Goal: Information Seeking & Learning: Learn about a topic

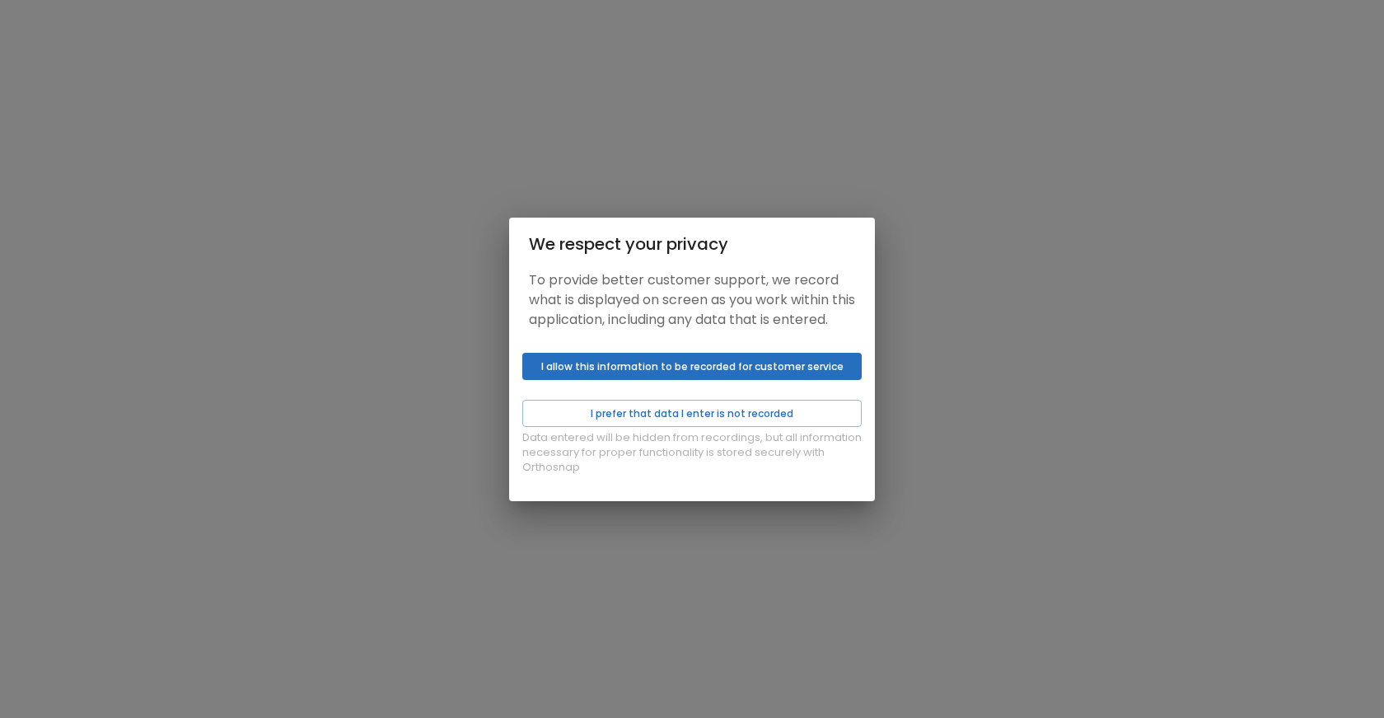
click at [622, 380] on button "I allow this information to be recorded for customer service" at bounding box center [691, 366] width 339 height 27
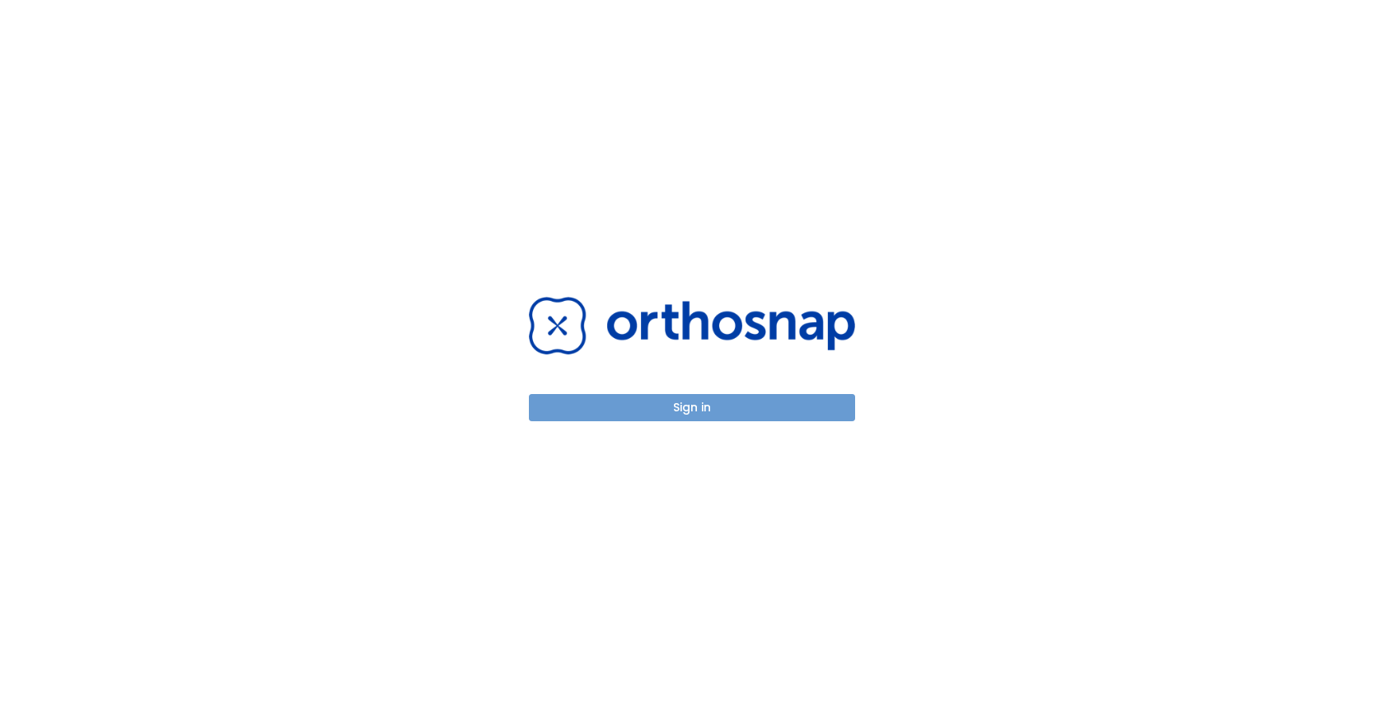
click at [702, 411] on button "Sign in" at bounding box center [692, 407] width 326 height 27
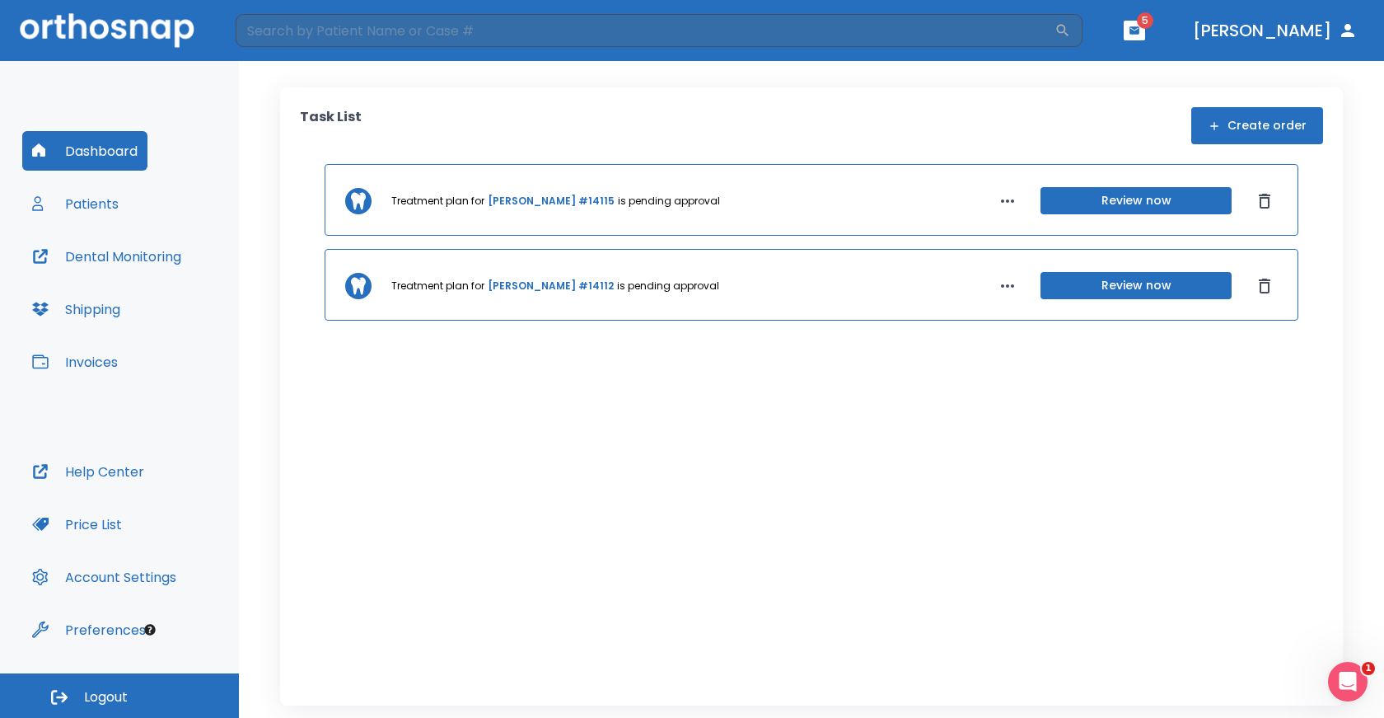
click at [515, 203] on link "[PERSON_NAME] #14115" at bounding box center [551, 201] width 127 height 15
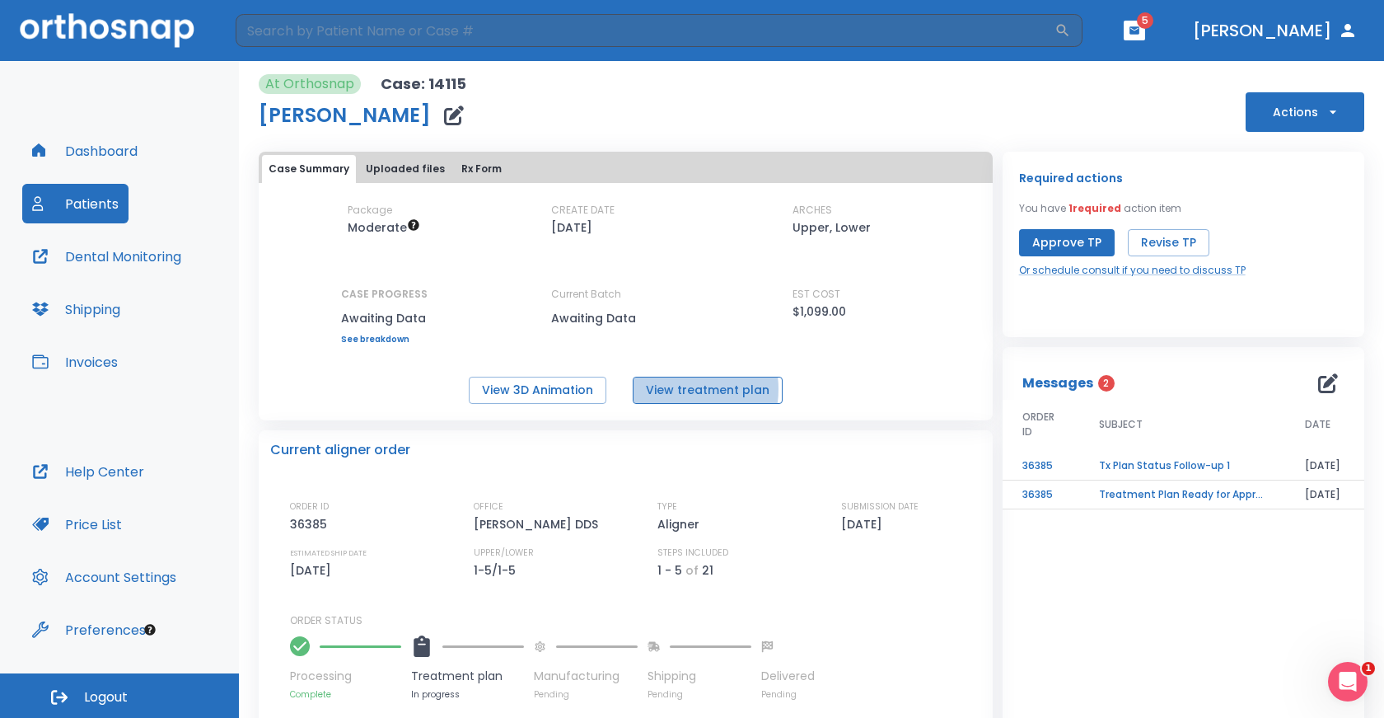
click at [672, 389] on button "View treatment plan" at bounding box center [708, 390] width 150 height 27
click at [512, 391] on button "View 3D Animation" at bounding box center [538, 390] width 138 height 27
click at [728, 385] on button "View treatment plan" at bounding box center [708, 390] width 150 height 27
click at [1167, 271] on link "Or schedule consult if you need to discuss TP" at bounding box center [1132, 270] width 227 height 15
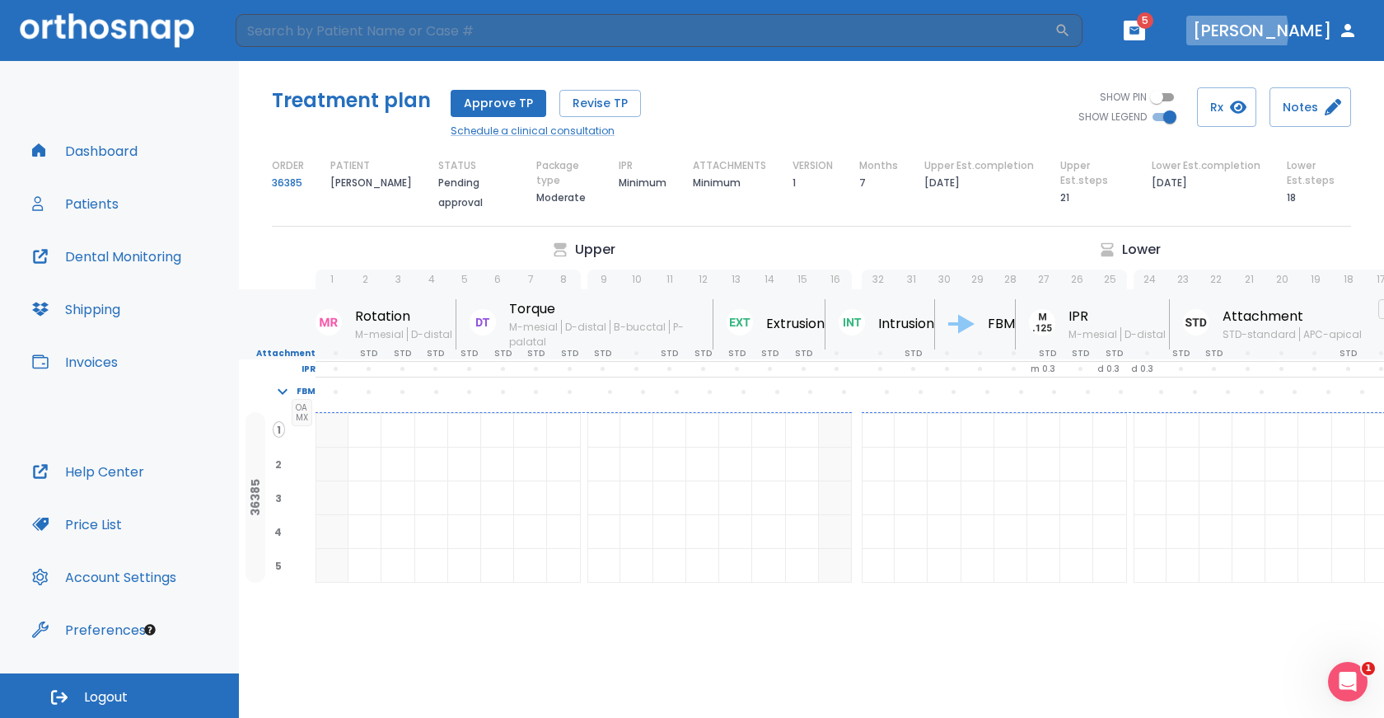
click at [1297, 31] on button "[PERSON_NAME]" at bounding box center [1276, 31] width 178 height 30
click at [1235, 105] on icon "button" at bounding box center [1238, 107] width 16 height 13
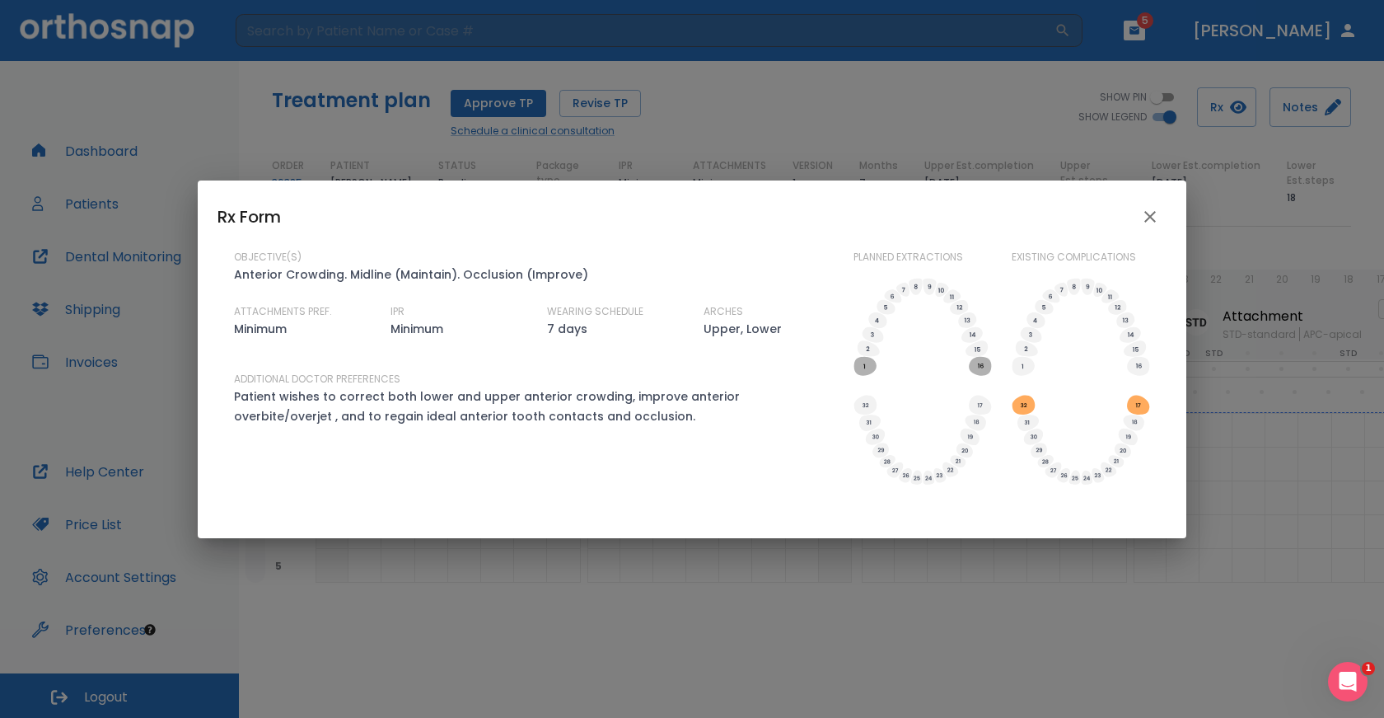
click at [1147, 216] on icon "close" at bounding box center [1150, 217] width 20 height 20
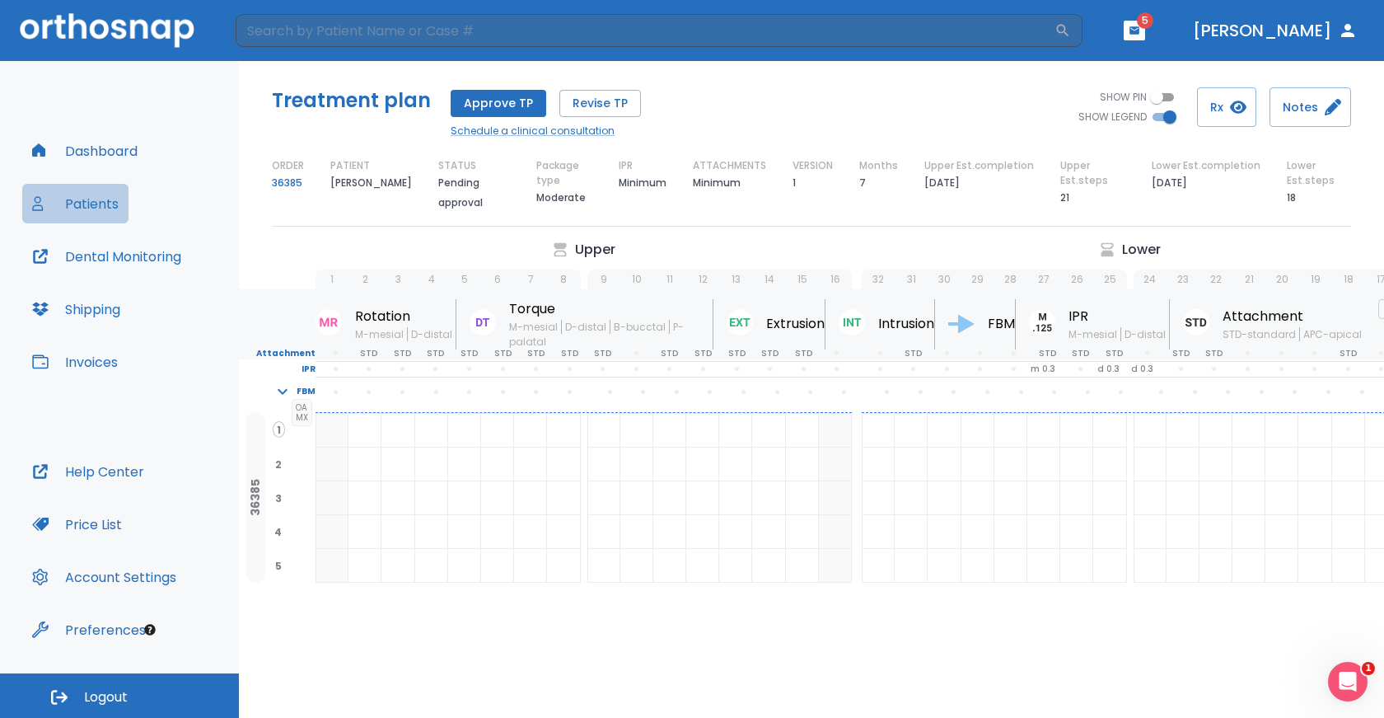
click at [98, 198] on button "Patients" at bounding box center [75, 204] width 106 height 40
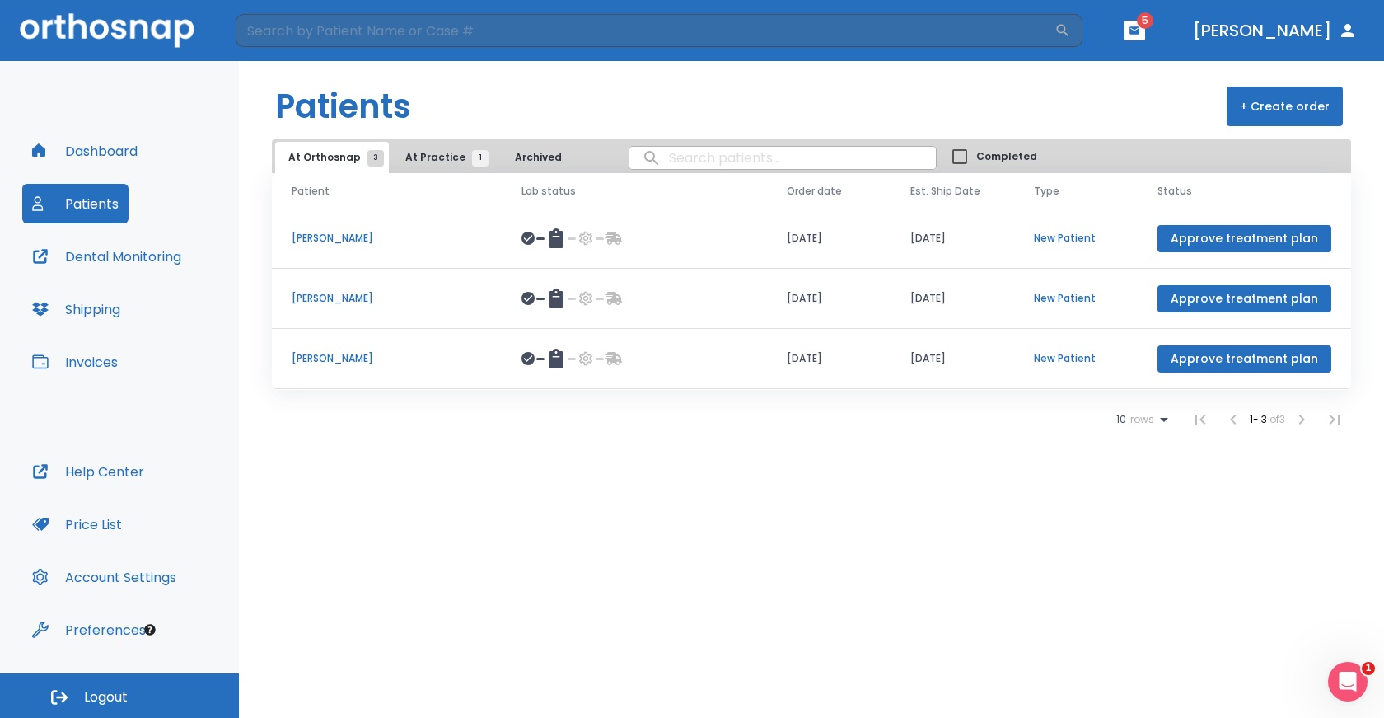
click at [338, 352] on p "[PERSON_NAME]" at bounding box center [387, 358] width 190 height 15
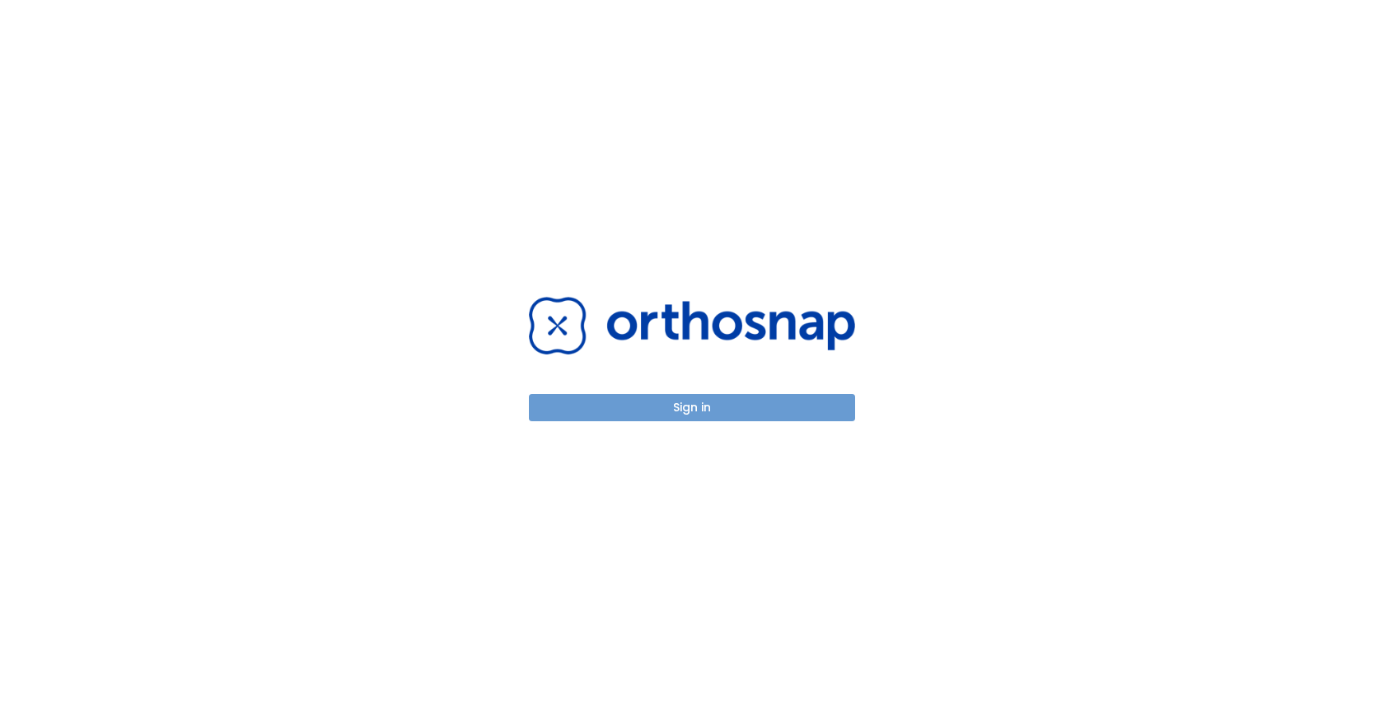
click at [654, 405] on button "Sign in" at bounding box center [692, 407] width 326 height 27
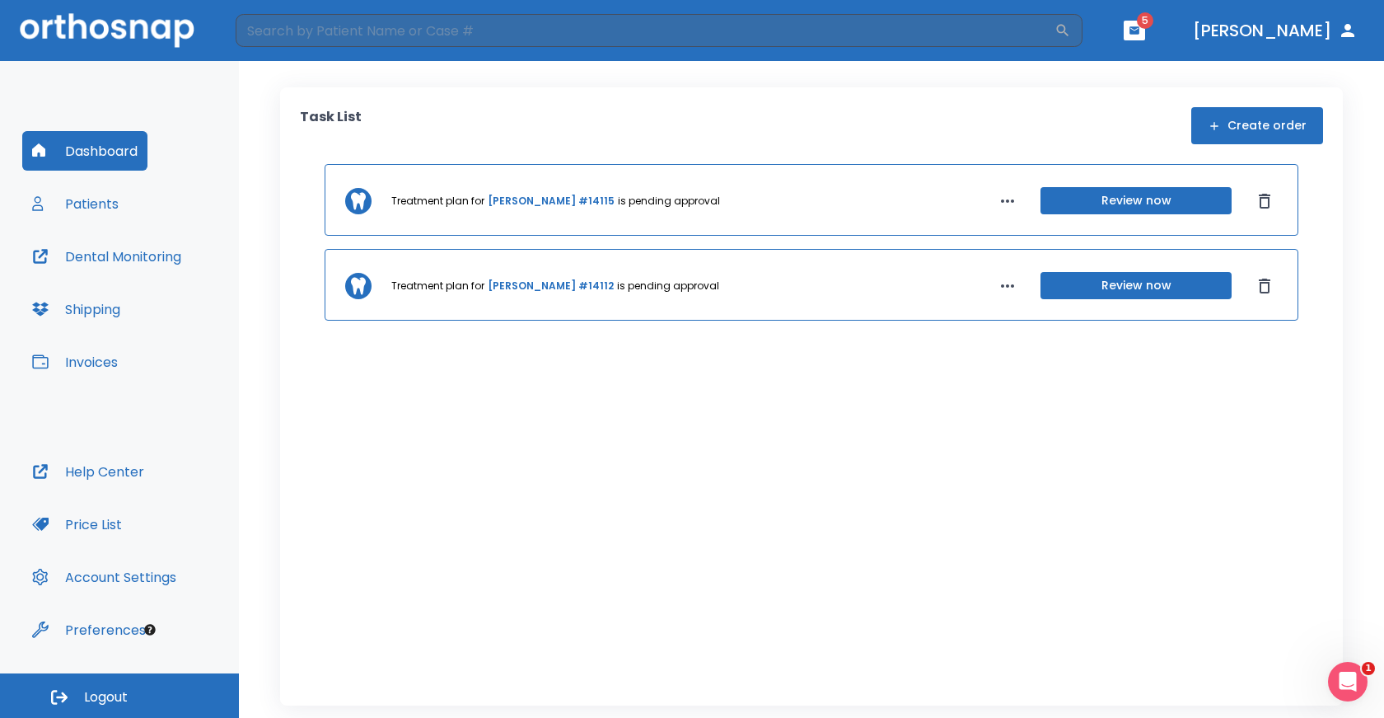
click at [548, 199] on link "[PERSON_NAME] #14115" at bounding box center [551, 201] width 127 height 15
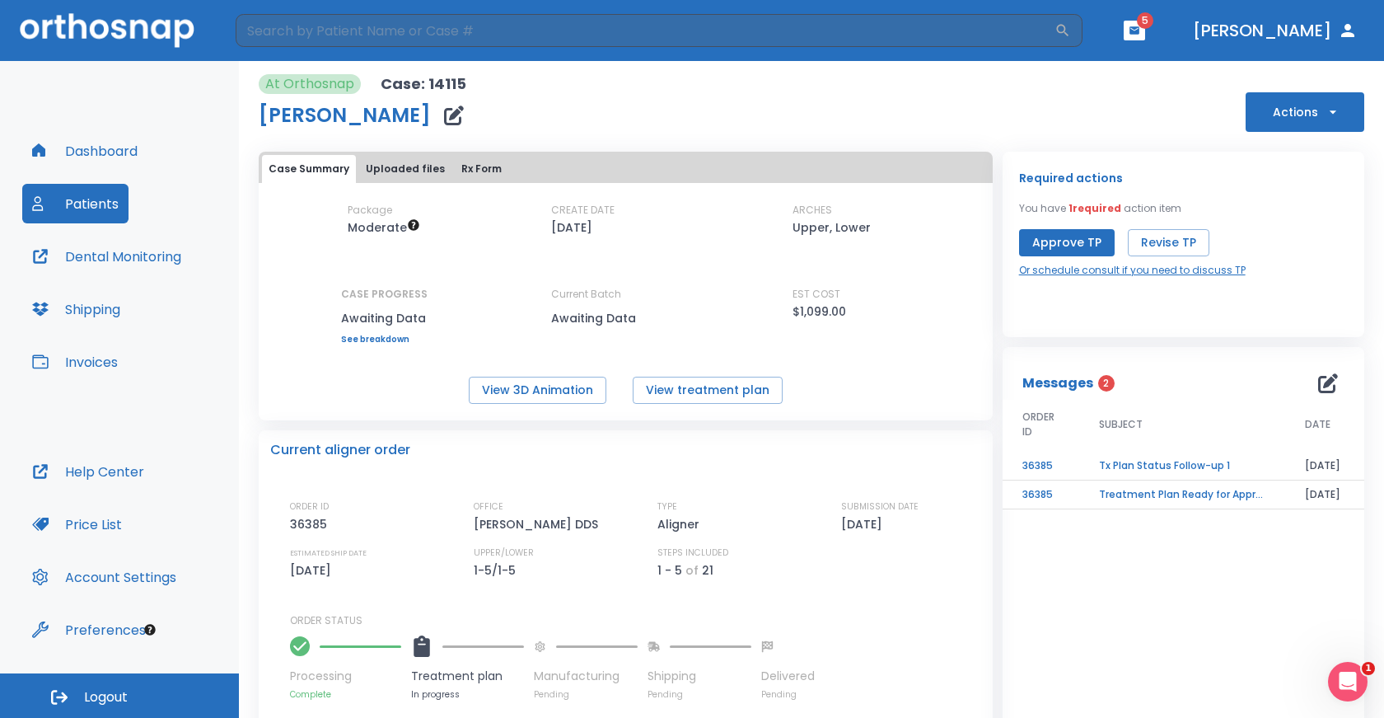
click at [1159, 267] on link "Or schedule consult if you need to discuss TP" at bounding box center [1132, 270] width 227 height 15
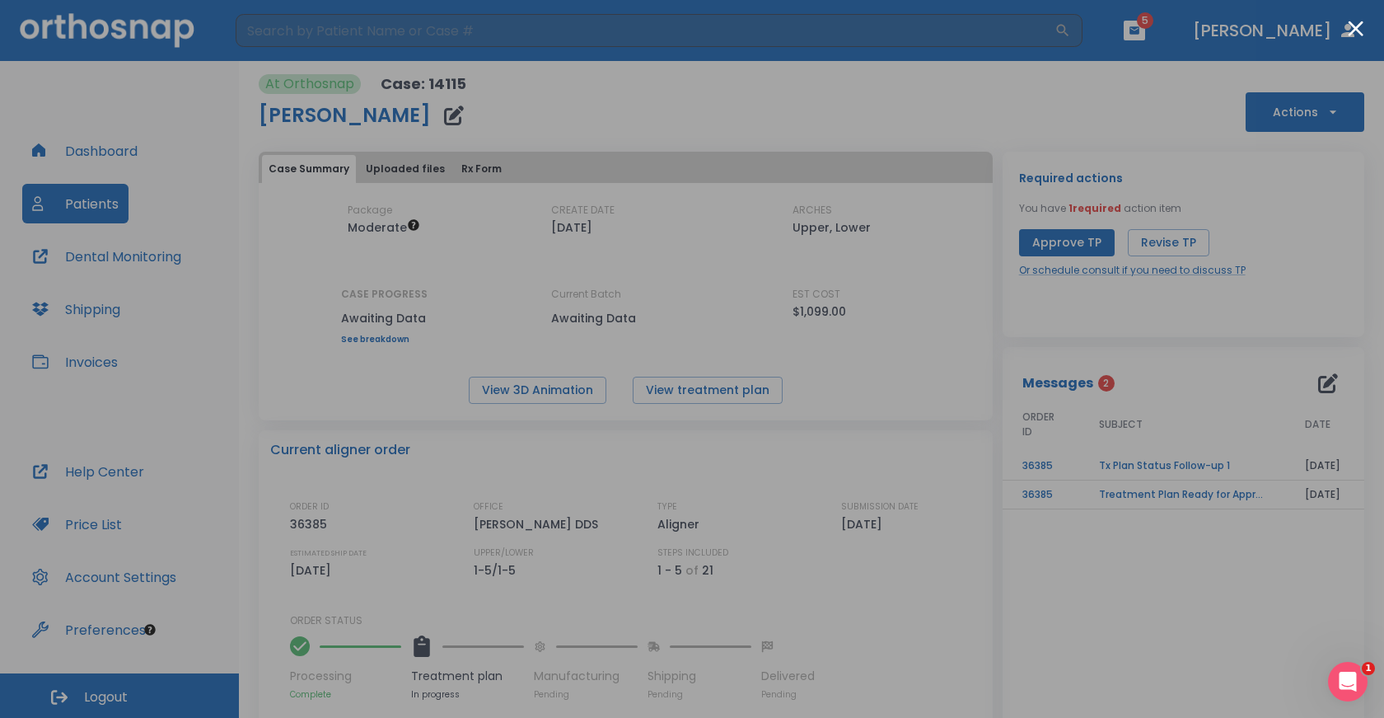
click at [1140, 595] on div at bounding box center [692, 359] width 1384 height 718
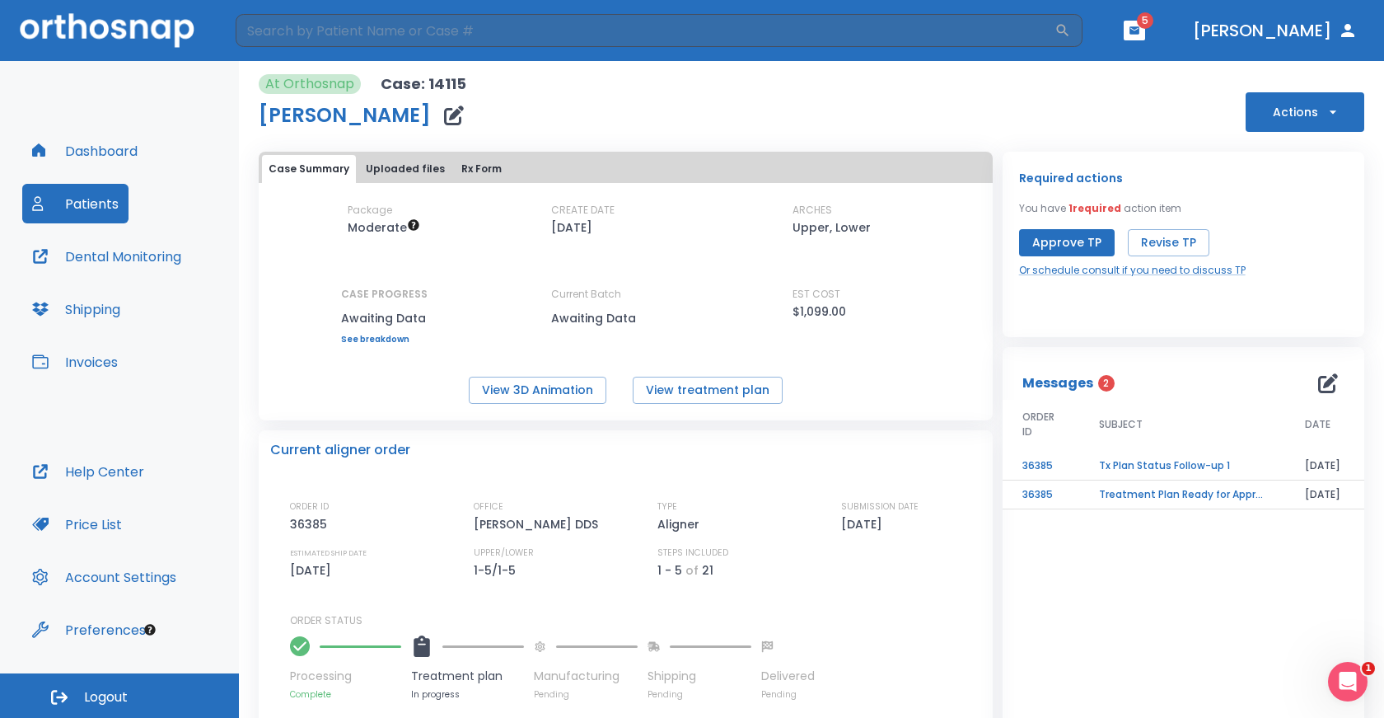
click at [100, 155] on button "Dashboard" at bounding box center [84, 151] width 125 height 40
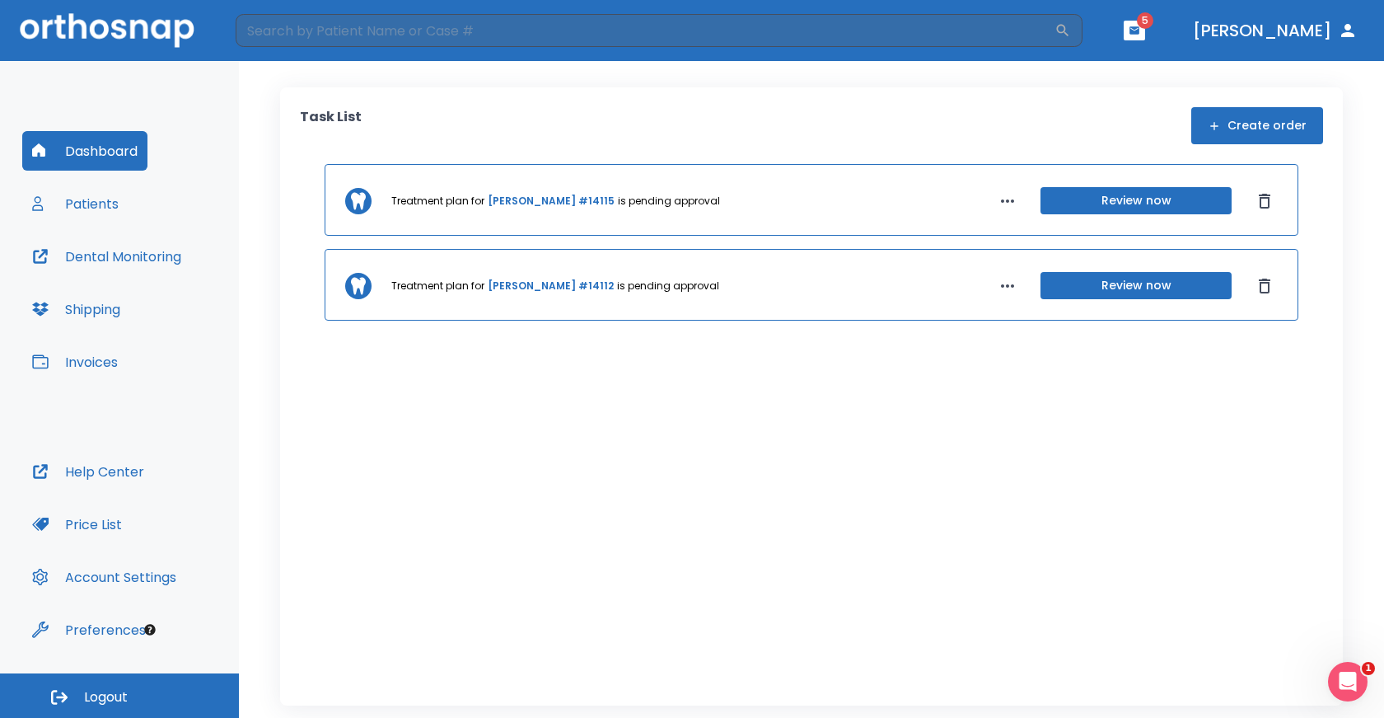
click at [1138, 201] on button "Review now" at bounding box center [1136, 200] width 191 height 27
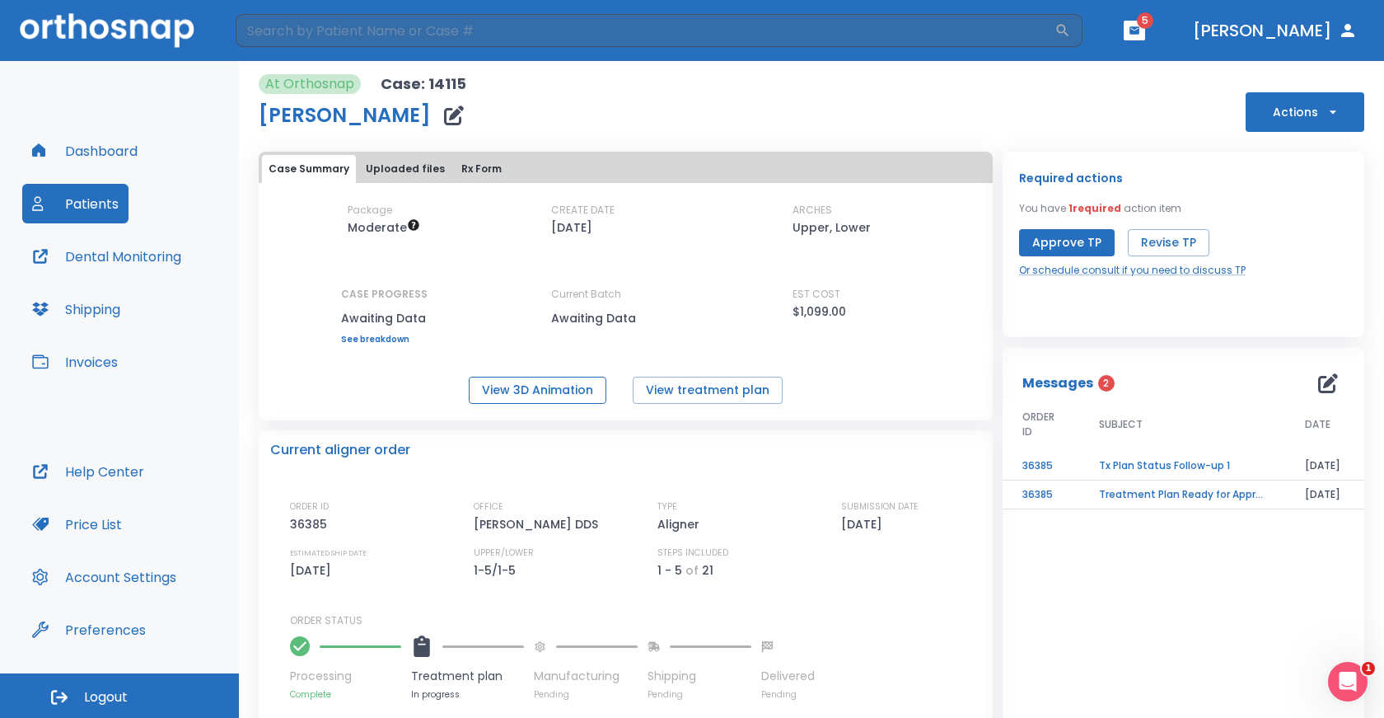
click at [529, 397] on button "View 3D Animation" at bounding box center [538, 390] width 138 height 27
click at [1140, 30] on icon "button" at bounding box center [1135, 29] width 10 height 7
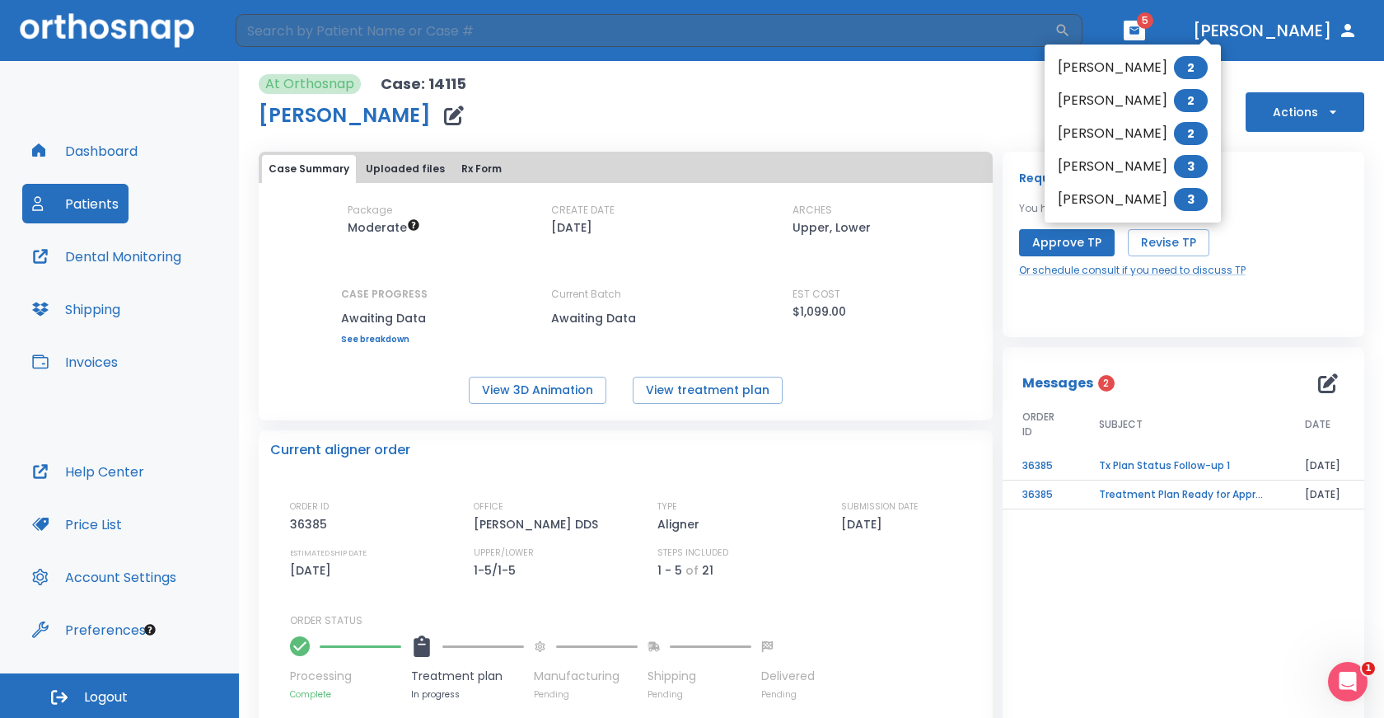
click at [1132, 67] on li "Justin Daun 2" at bounding box center [1133, 67] width 176 height 33
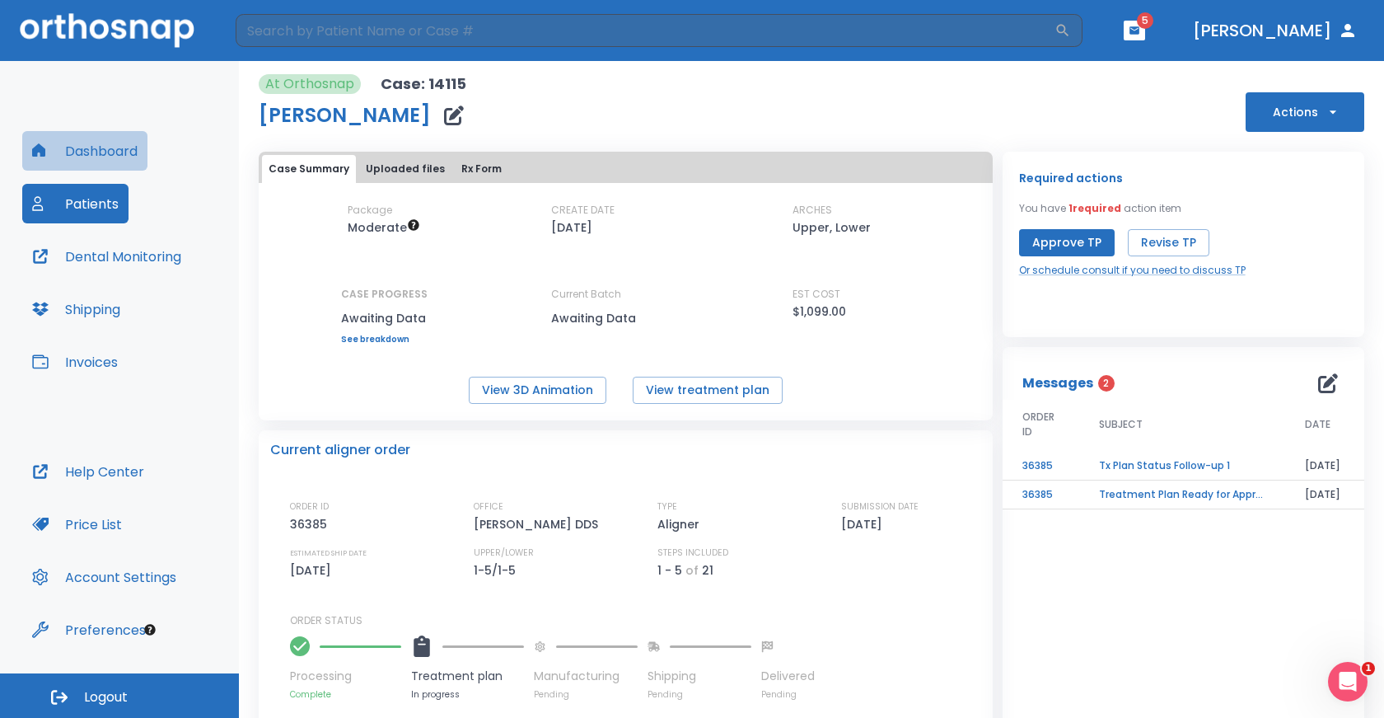
click at [109, 154] on button "Dashboard" at bounding box center [84, 151] width 125 height 40
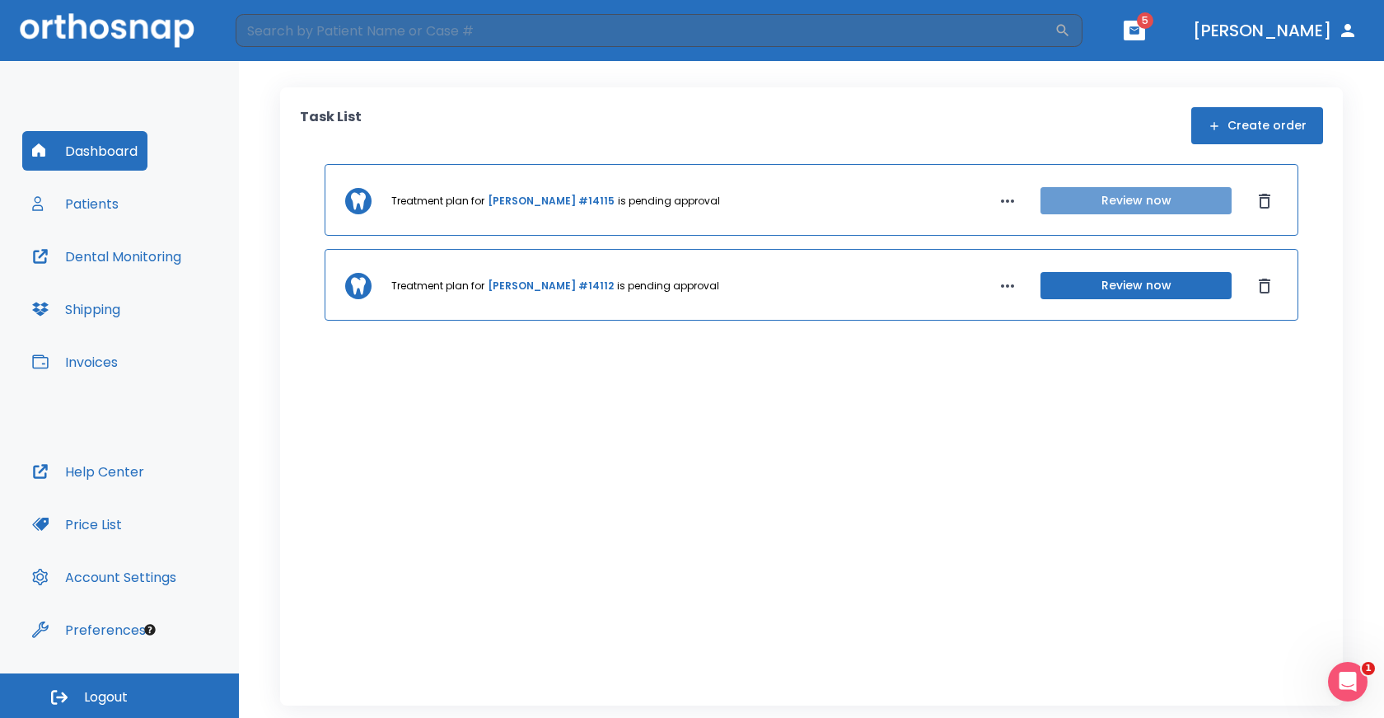
click at [1161, 206] on button "Review now" at bounding box center [1136, 200] width 191 height 27
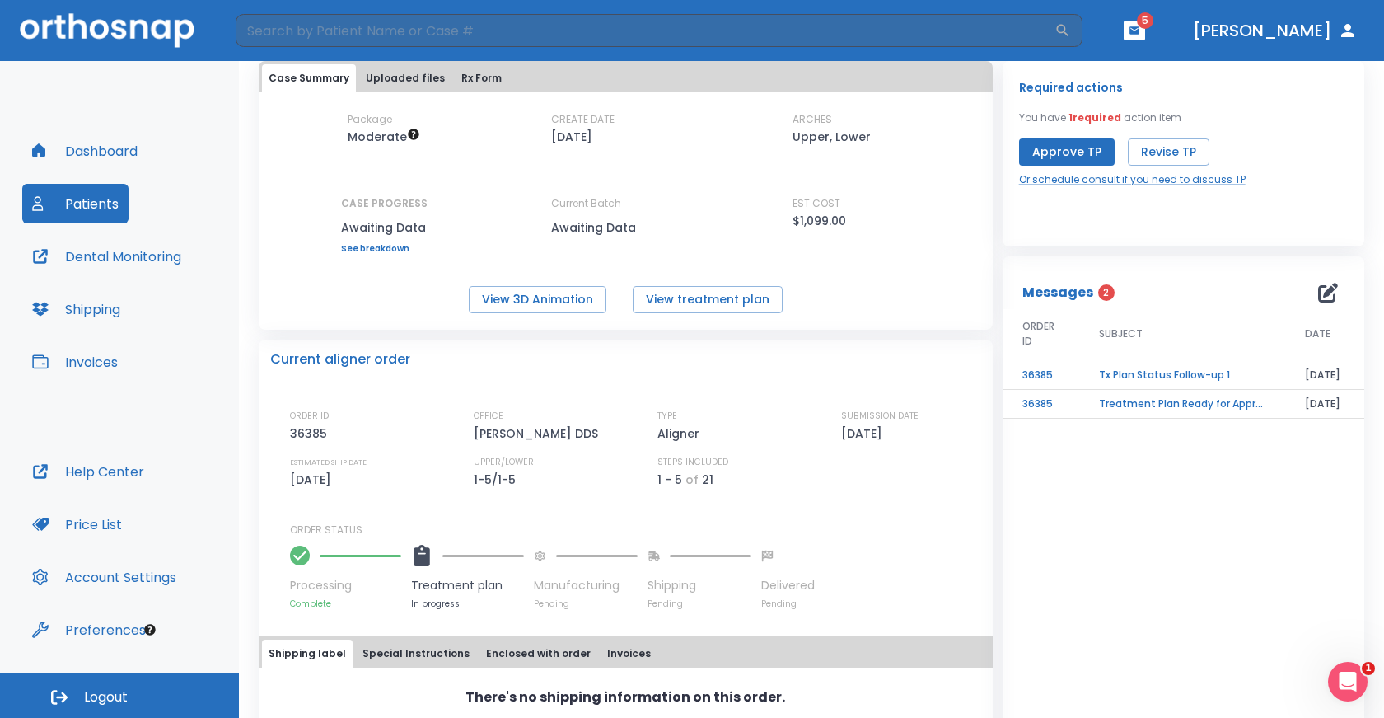
scroll to position [96, 0]
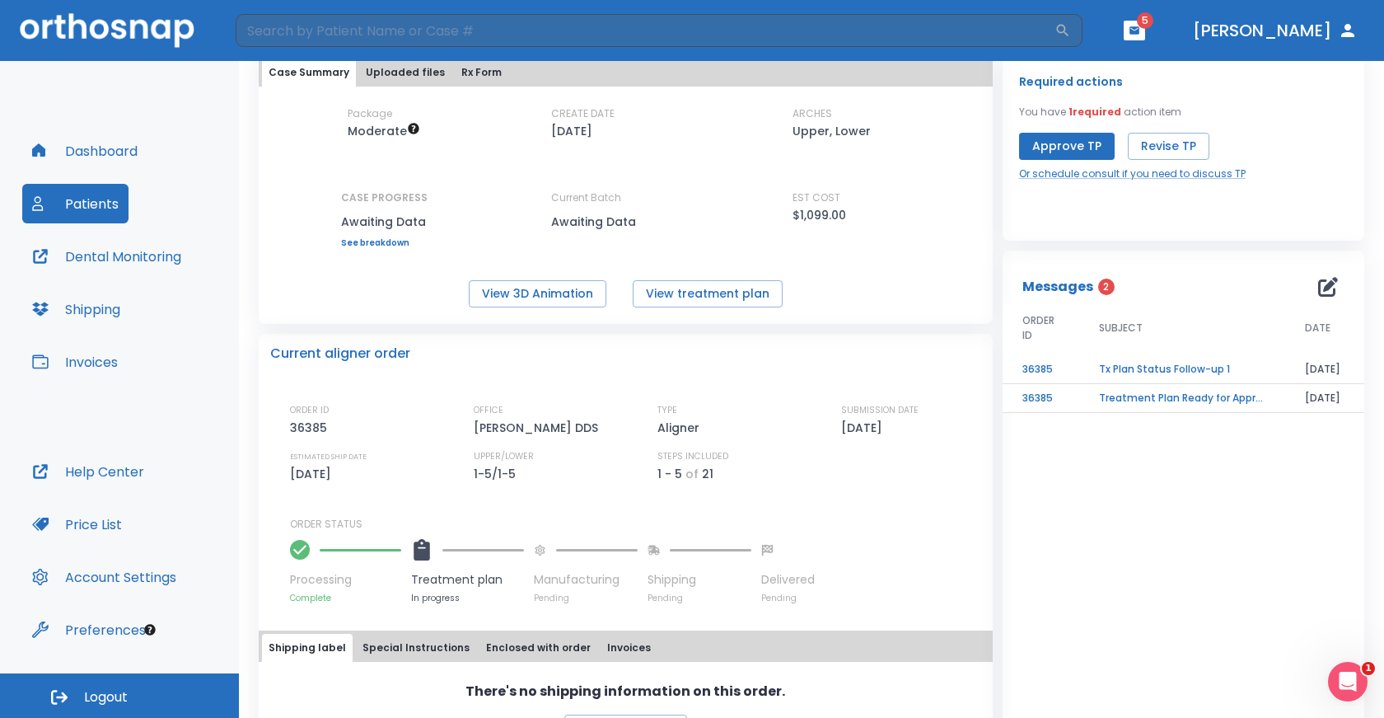
click at [1145, 367] on td "Tx Plan Status Follow-up 1" at bounding box center [1182, 369] width 206 height 29
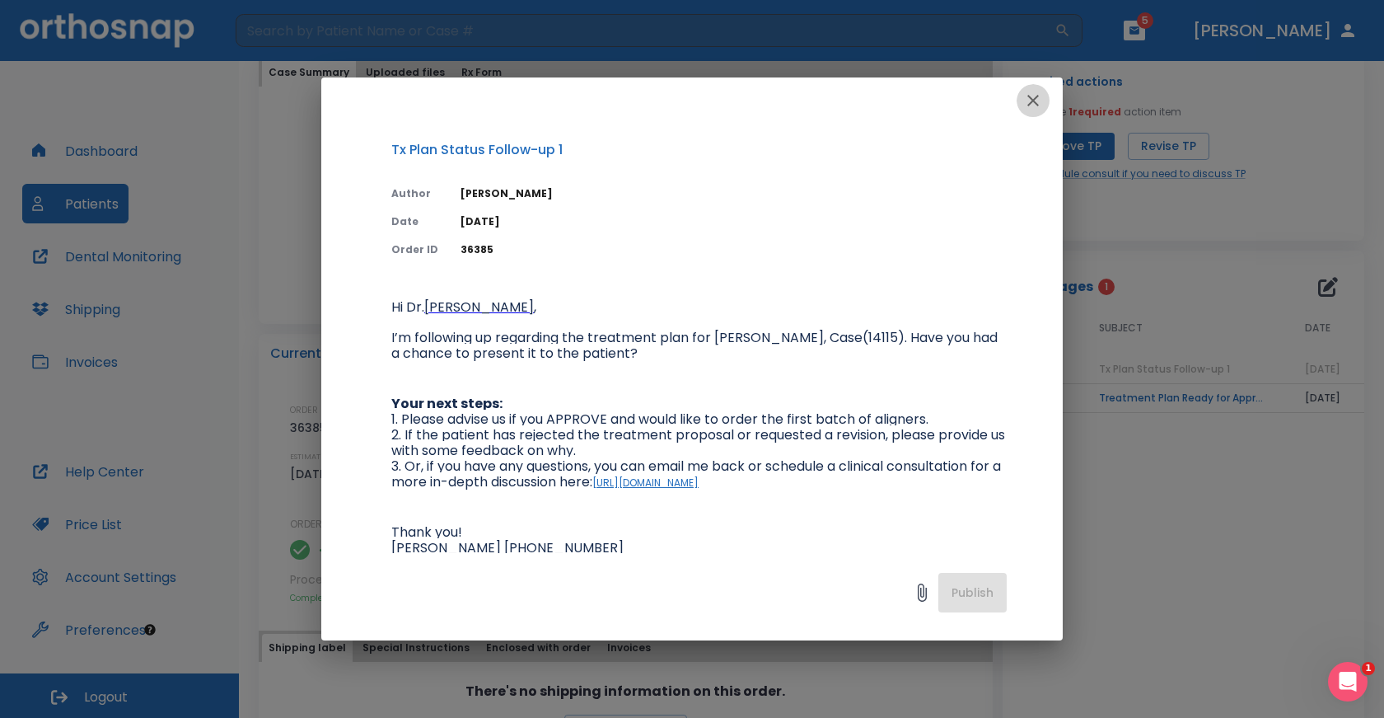
click at [1032, 96] on icon "button" at bounding box center [1033, 101] width 20 height 20
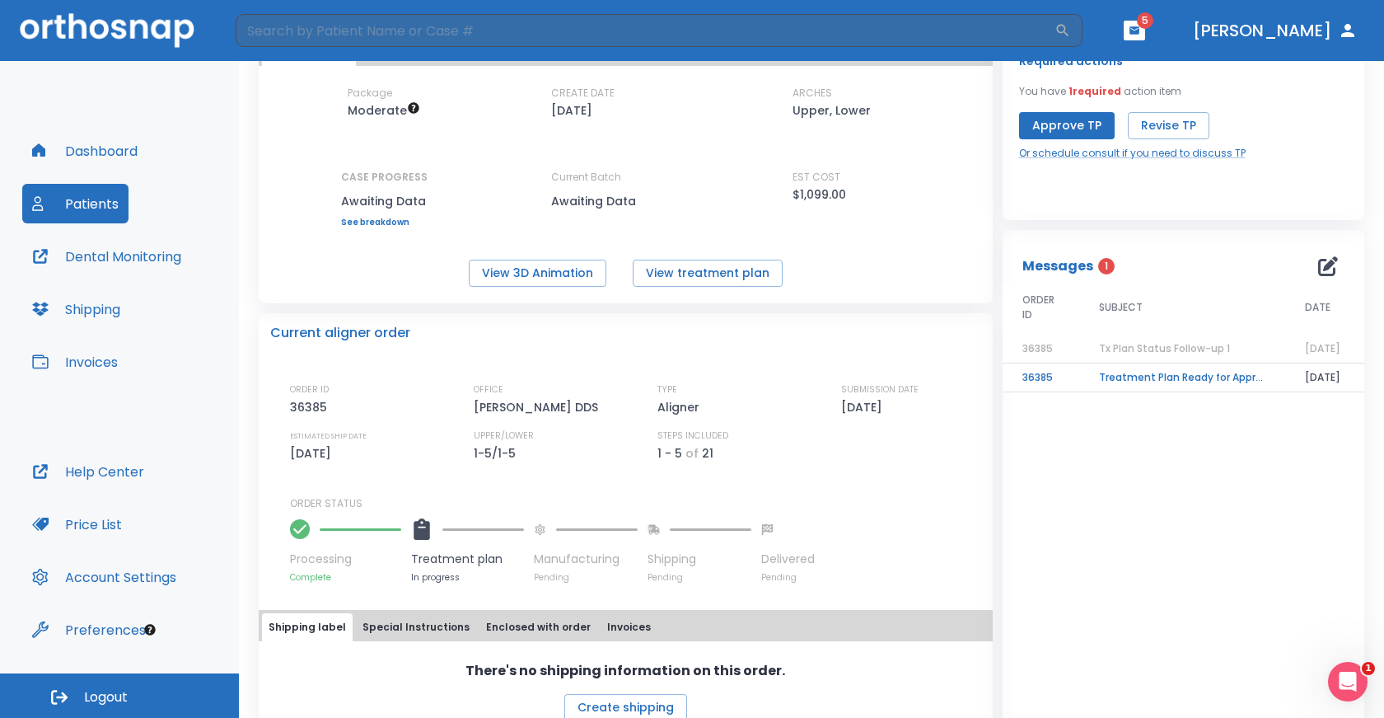
scroll to position [148, 0]
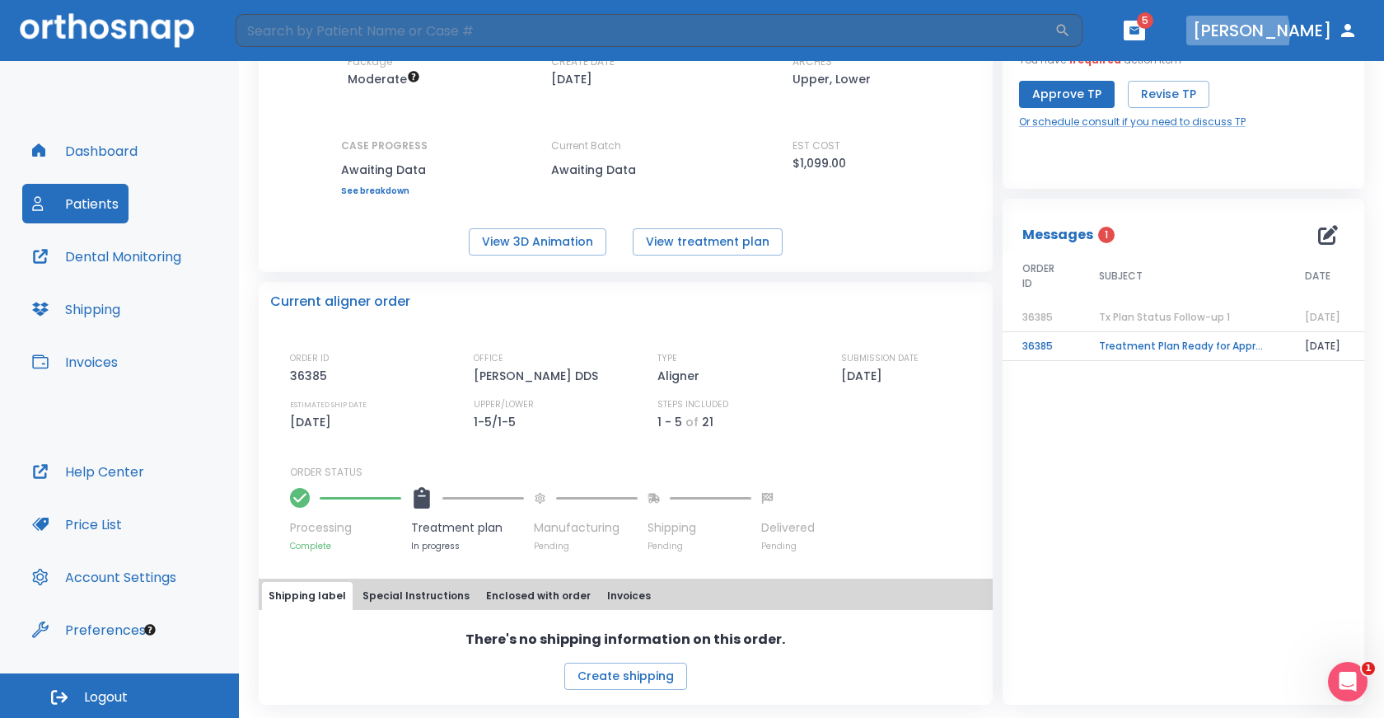
click at [1310, 33] on button "[PERSON_NAME]" at bounding box center [1276, 31] width 178 height 30
click at [124, 580] on button "Account Settings" at bounding box center [104, 577] width 164 height 40
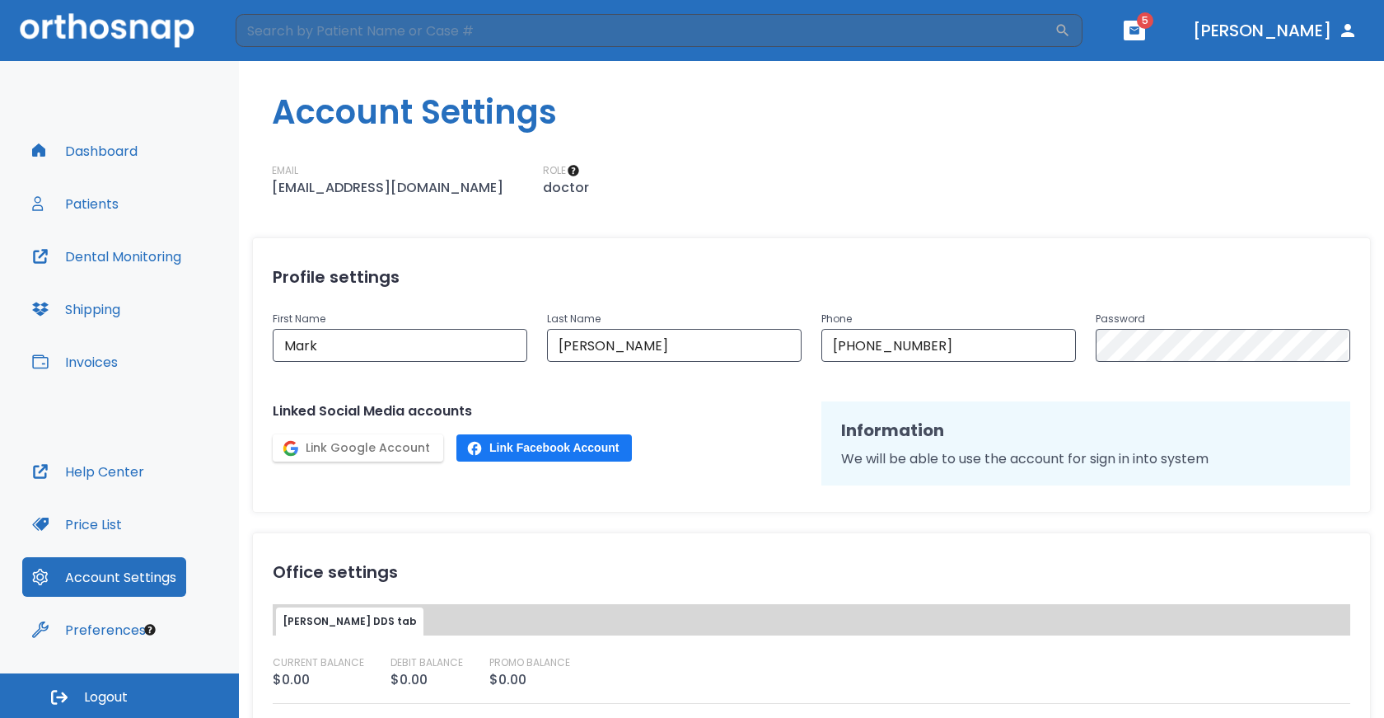
click at [100, 157] on button "Dashboard" at bounding box center [84, 151] width 125 height 40
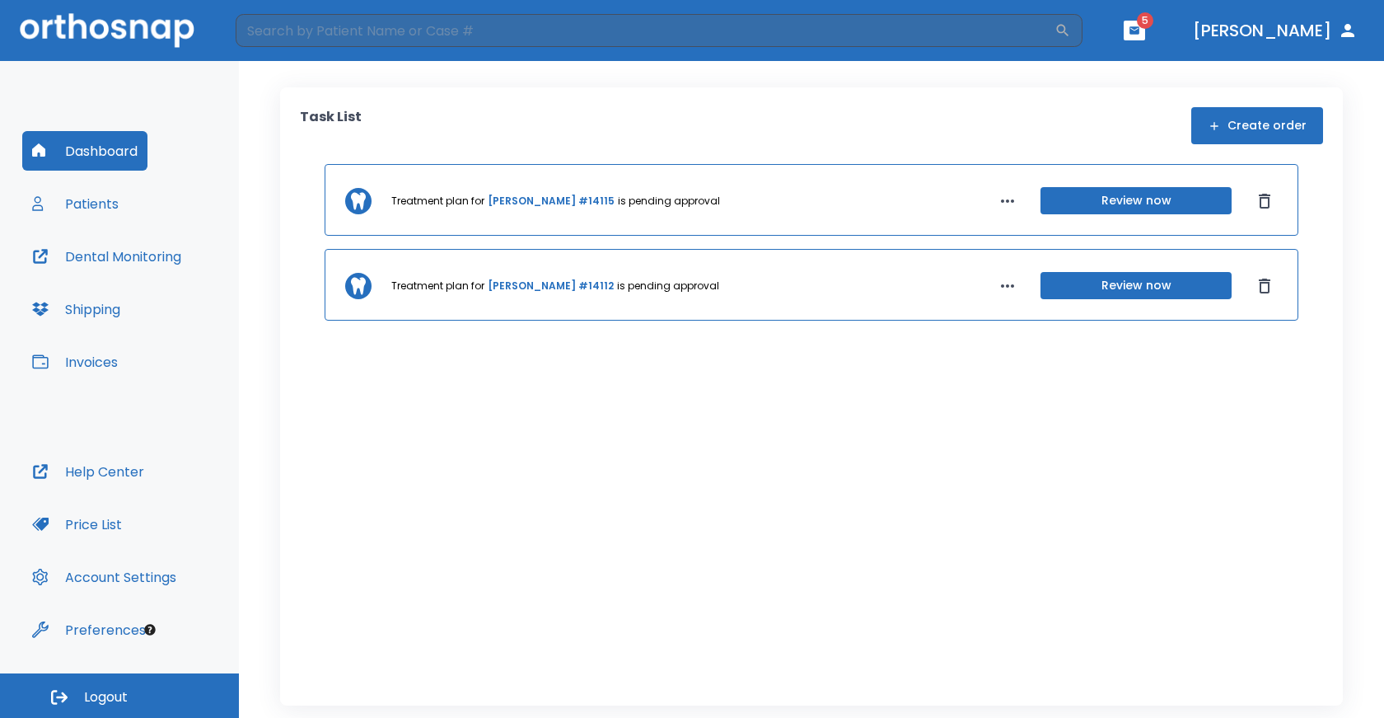
click at [1145, 30] on button "button" at bounding box center [1134, 31] width 21 height 20
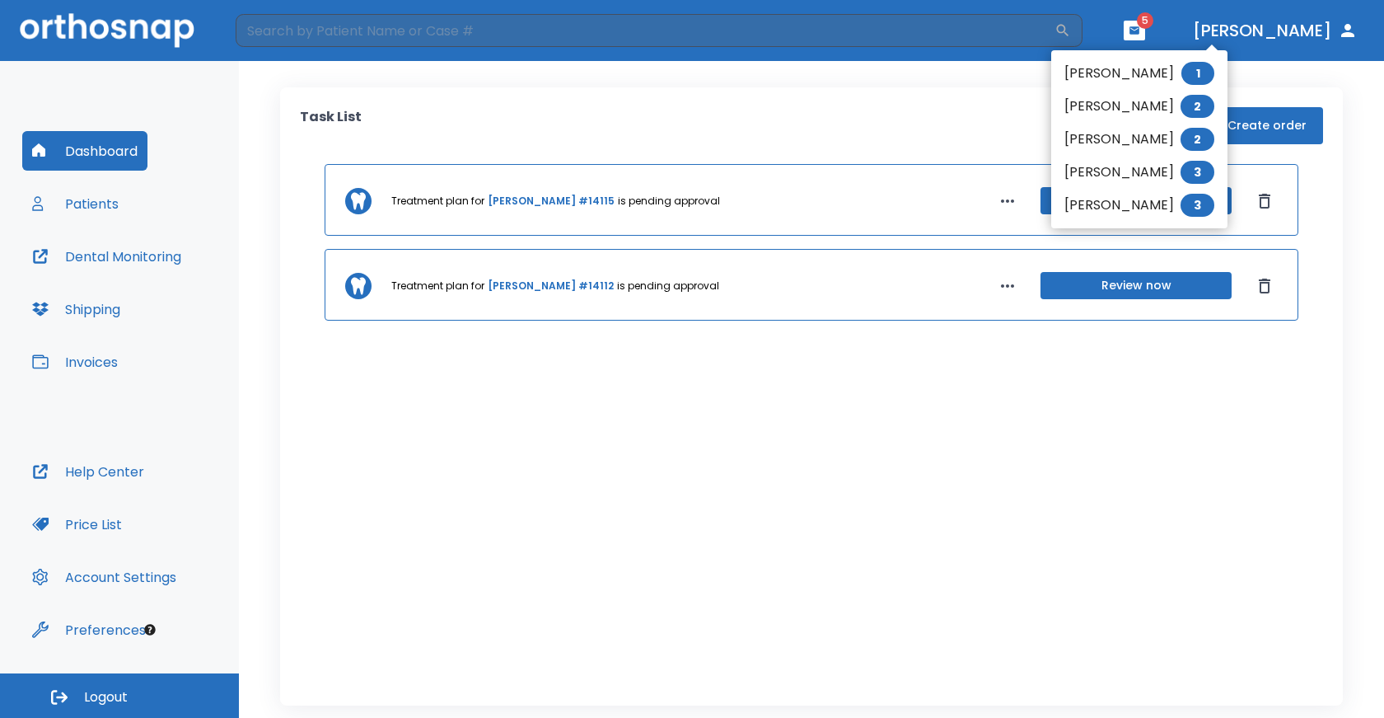
click at [1221, 30] on div at bounding box center [692, 359] width 1384 height 718
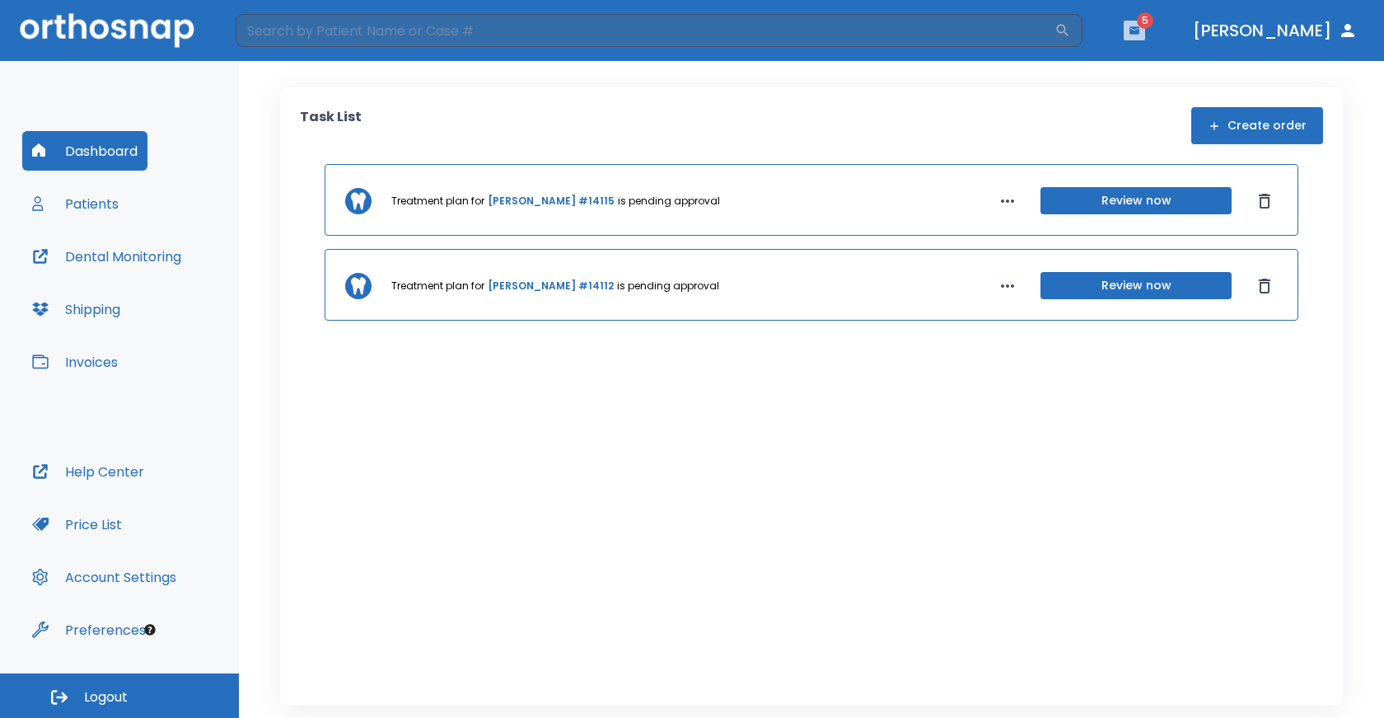
click at [1145, 30] on button "button" at bounding box center [1134, 31] width 21 height 20
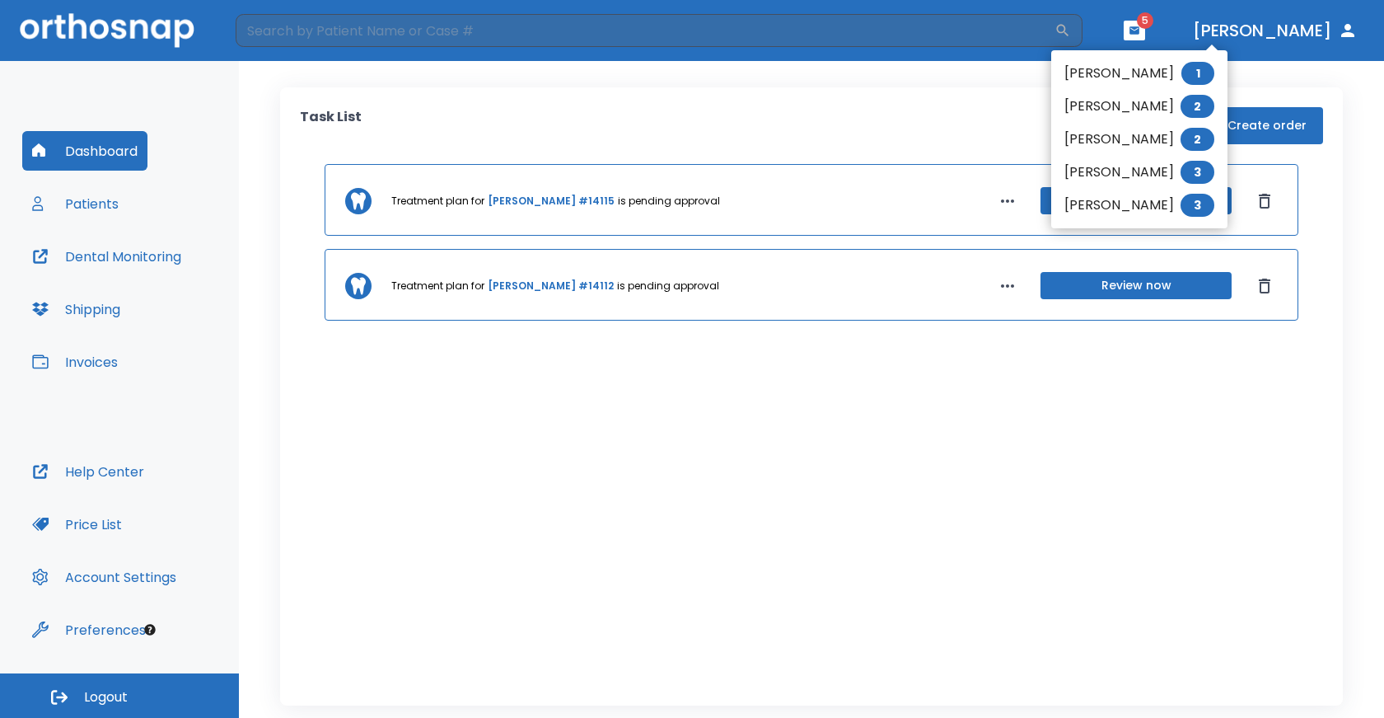
click at [1347, 31] on div at bounding box center [692, 359] width 1384 height 718
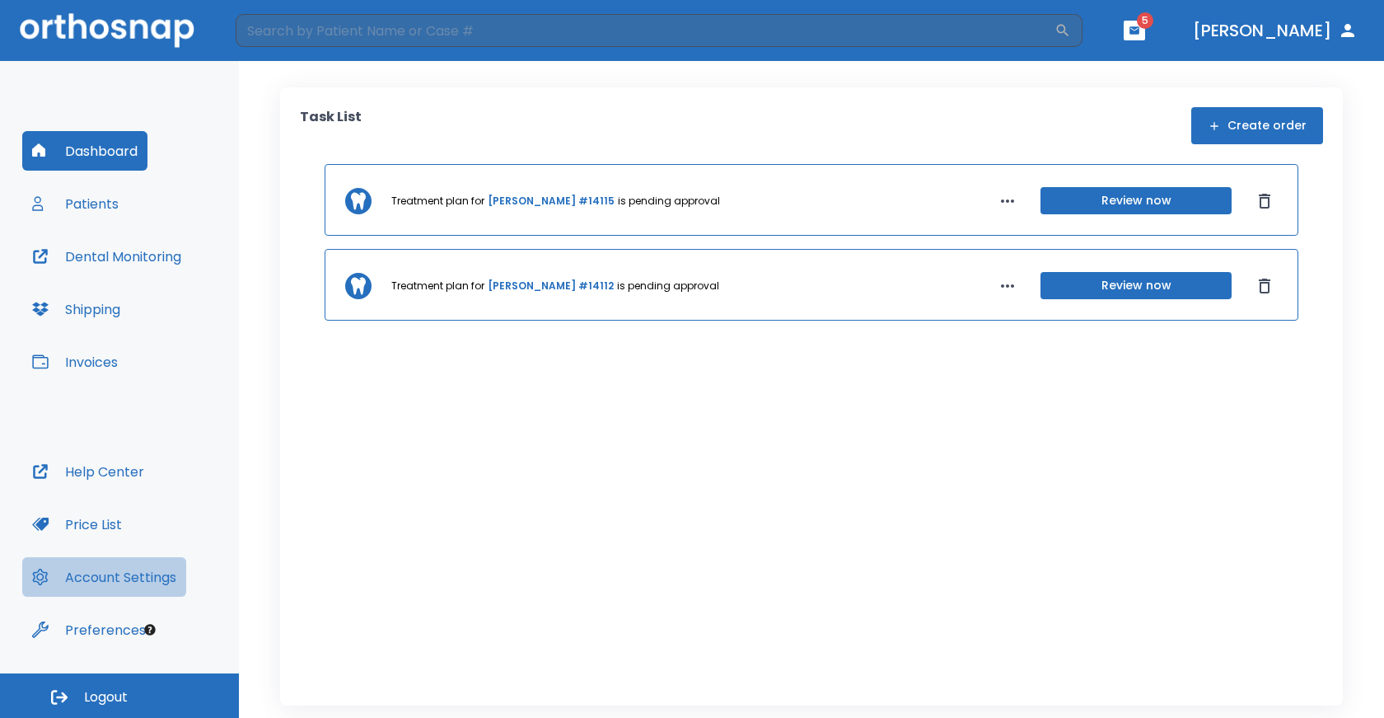
click at [90, 580] on button "Account Settings" at bounding box center [104, 577] width 164 height 40
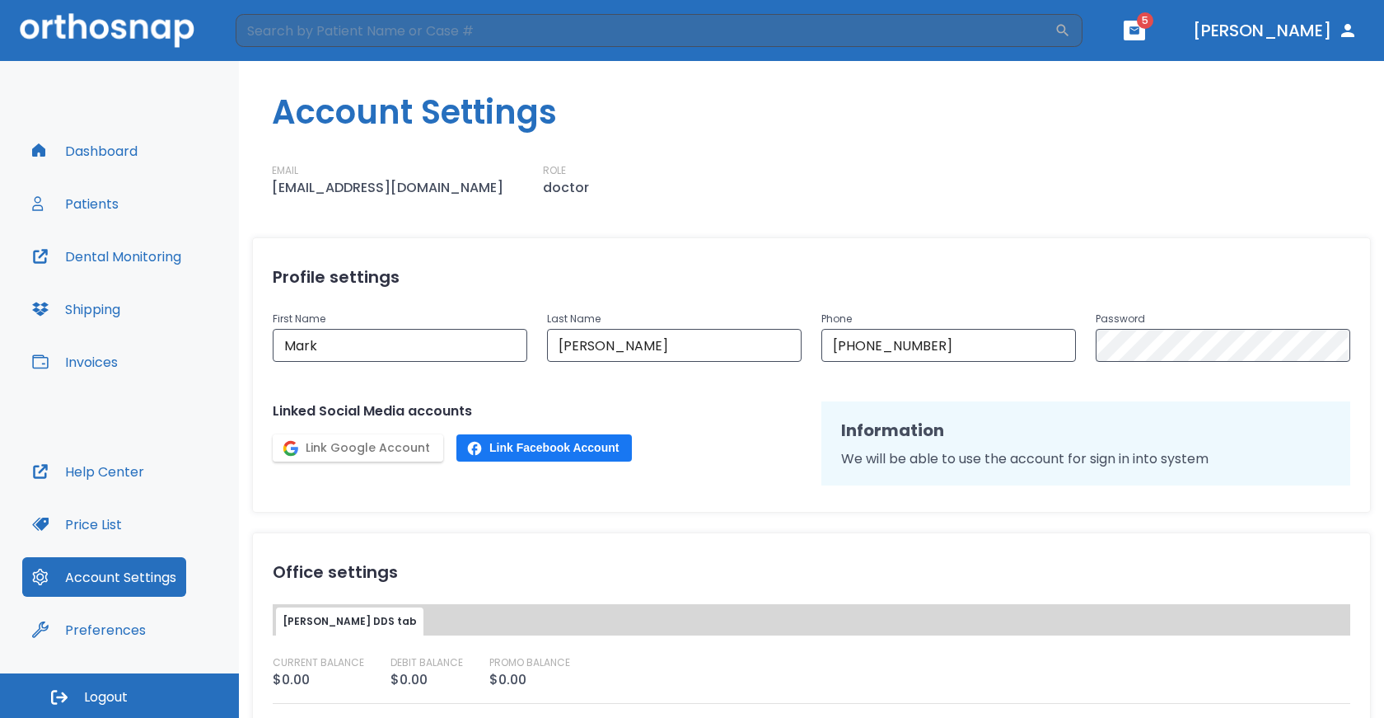
click at [84, 475] on button "Help Center" at bounding box center [88, 472] width 132 height 40
click at [94, 199] on button "Patients" at bounding box center [75, 204] width 106 height 40
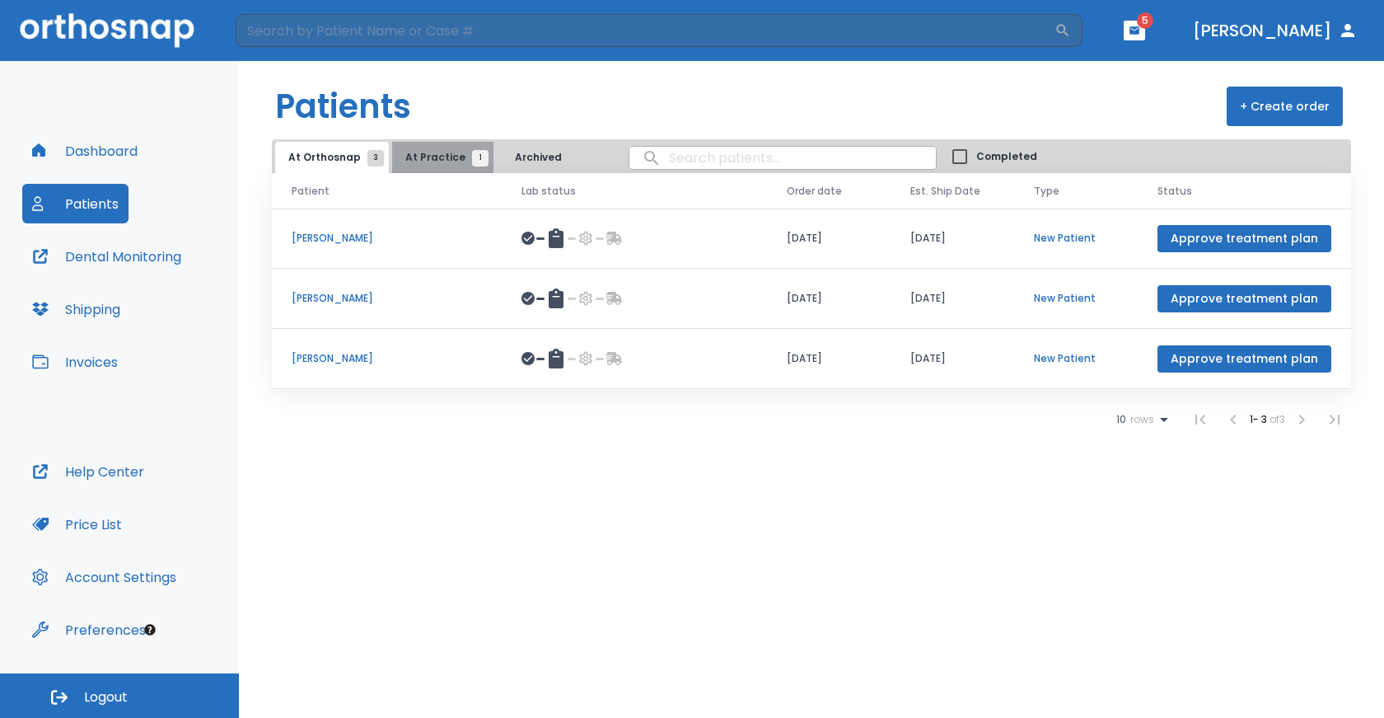
click at [446, 157] on span "At Practice 1" at bounding box center [442, 157] width 75 height 15
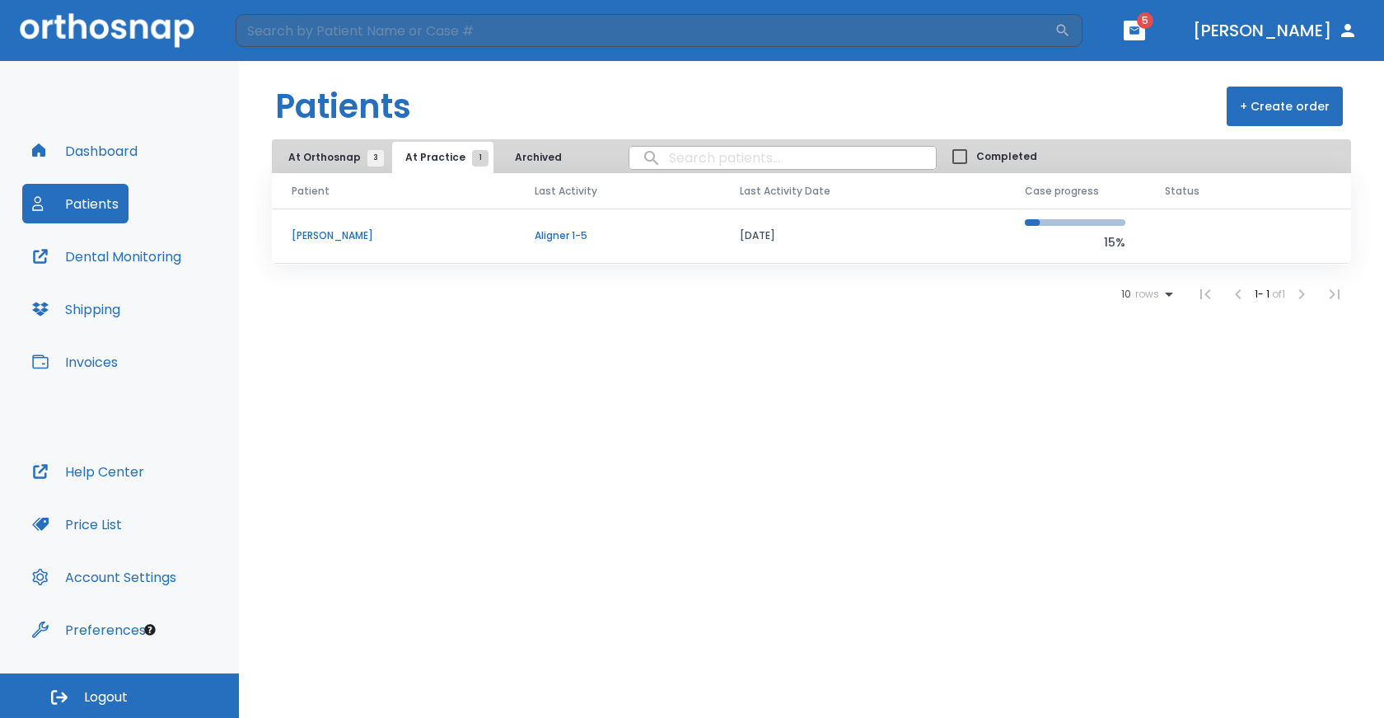
click at [319, 149] on button "At Orthosnap 3" at bounding box center [332, 157] width 114 height 31
